Goal: Find specific page/section: Find specific page/section

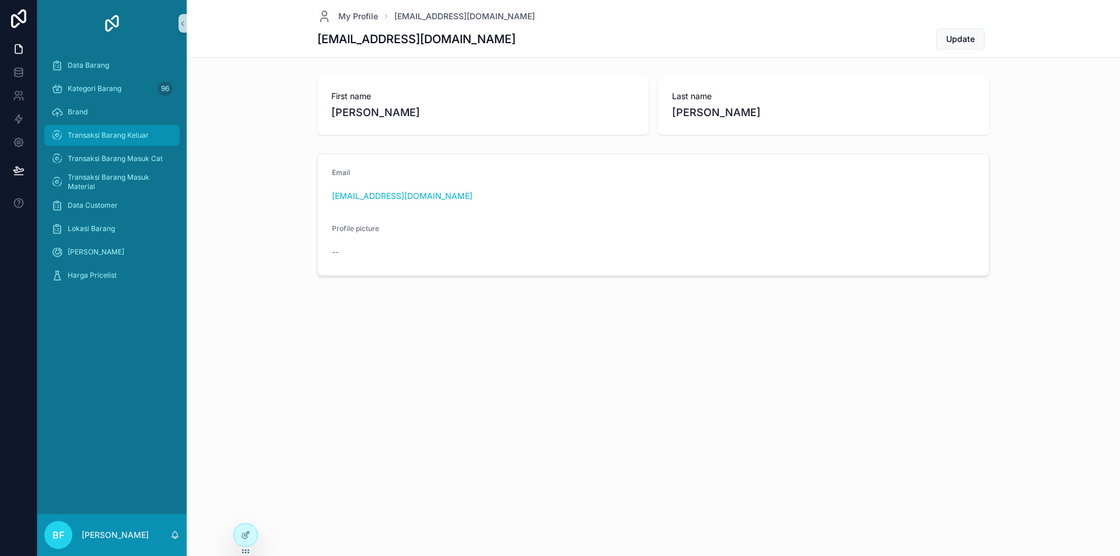
click at [142, 127] on div "Transaksi Barang Keluar" at bounding box center [111, 135] width 121 height 19
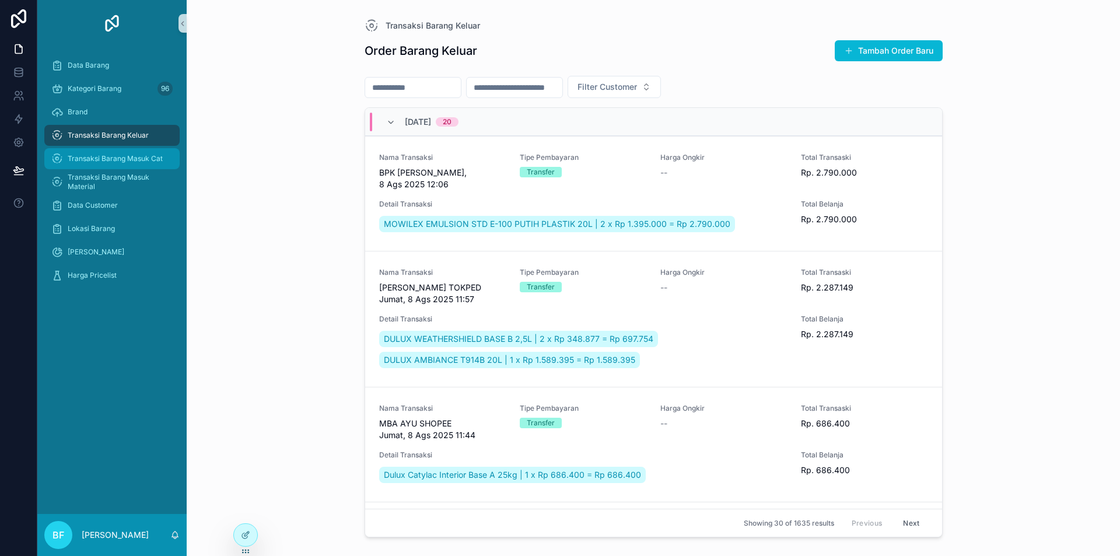
click at [155, 156] on span "Transaksi Barang Masuk Cat" at bounding box center [115, 158] width 95 height 9
